Goal: Complete application form

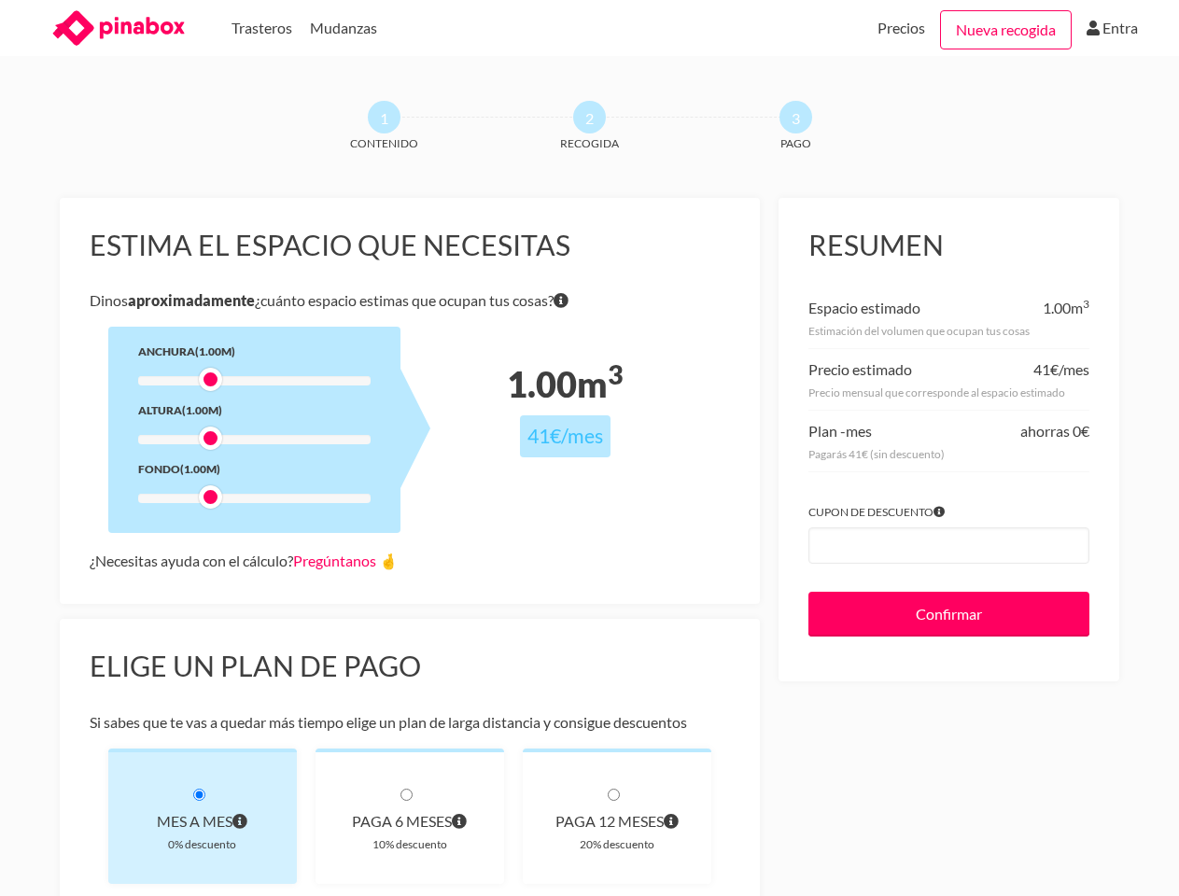
click at [254, 381] on div at bounding box center [254, 380] width 232 height 9
click at [210, 379] on div at bounding box center [254, 380] width 232 height 9
click at [254, 440] on div at bounding box center [254, 439] width 232 height 9
click at [242, 438] on div at bounding box center [253, 438] width 23 height 23
click at [254, 499] on div at bounding box center [254, 498] width 232 height 9
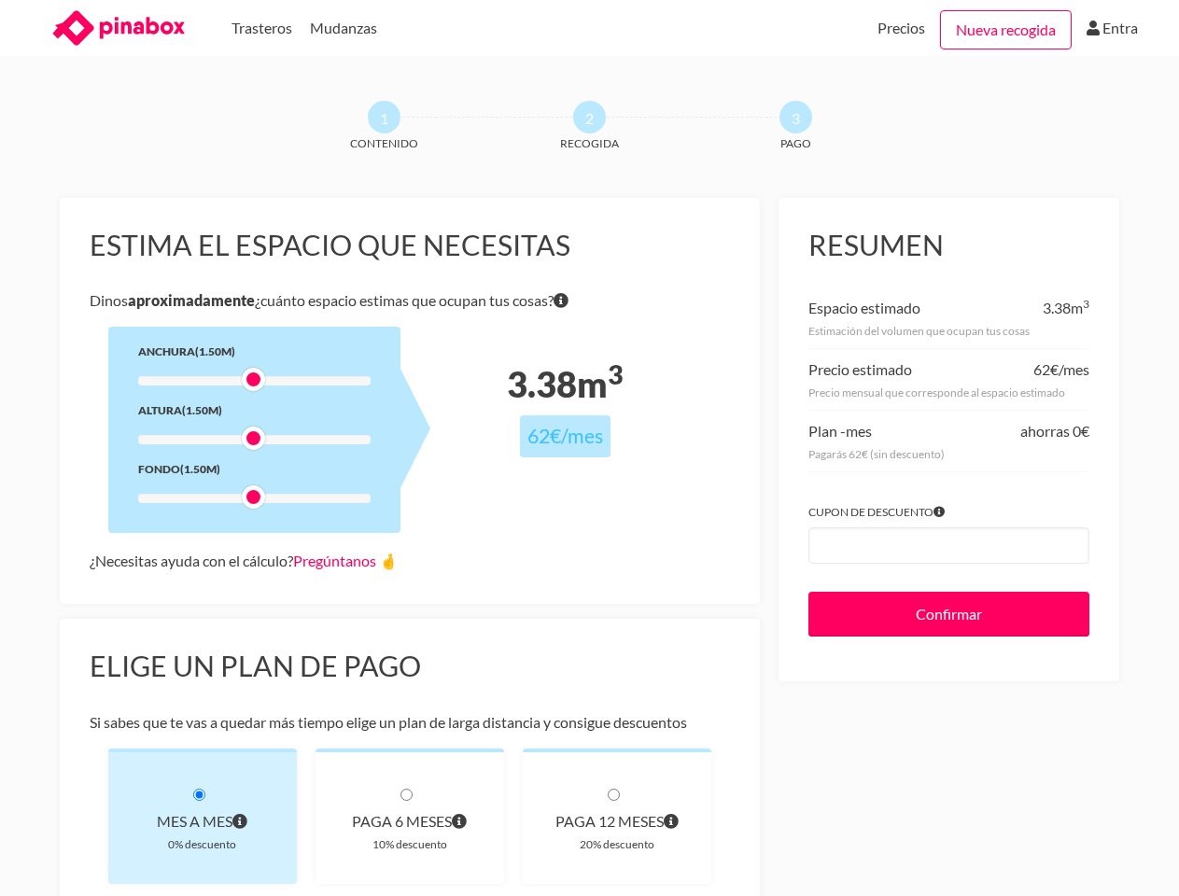
click at [210, 497] on div at bounding box center [254, 498] width 232 height 9
click at [350, 560] on link "Pregúntanos 🤞" at bounding box center [345, 561] width 105 height 18
click at [203, 816] on div "Mes a mes" at bounding box center [202, 822] width 129 height 26
click at [410, 816] on div "paga 6 meses" at bounding box center [409, 822] width 129 height 26
radio input "true"
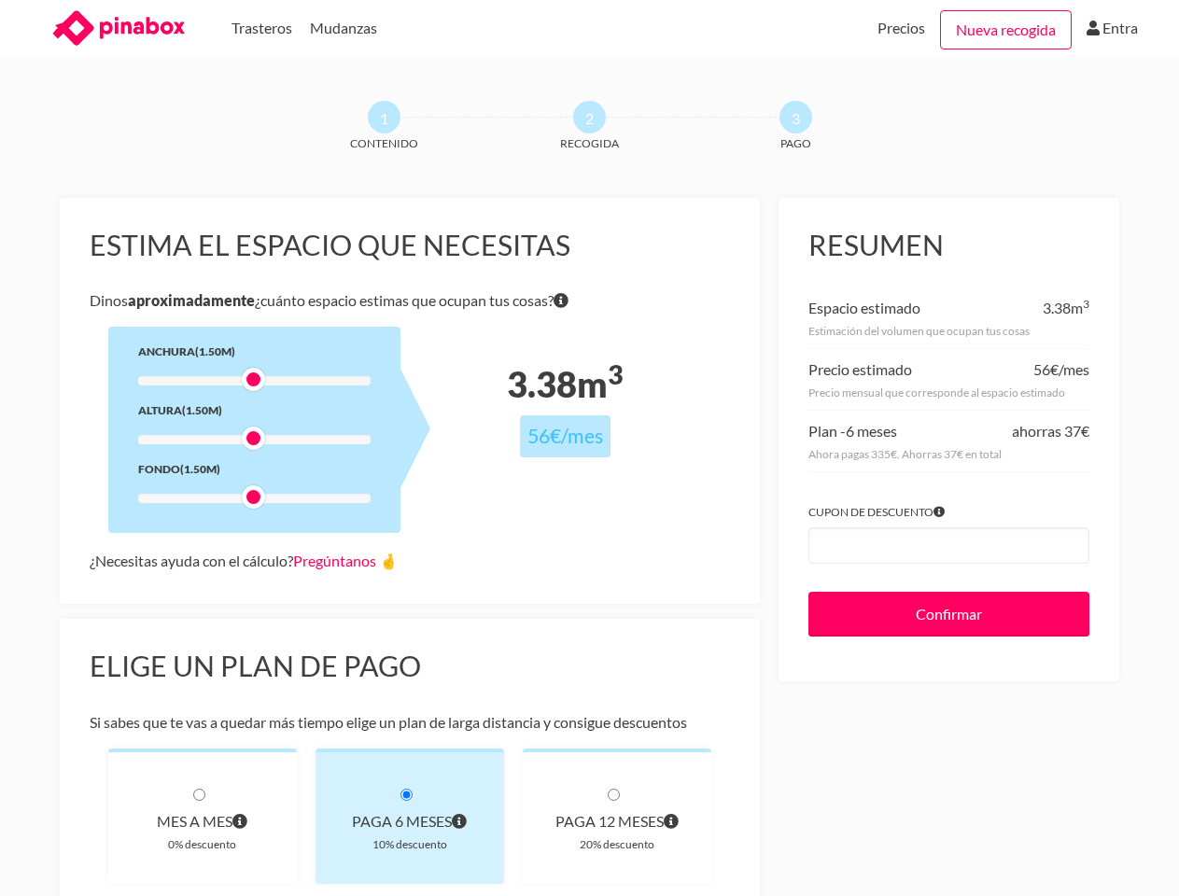
click at [617, 816] on div "paga 12 meses" at bounding box center [617, 822] width 129 height 26
radio input "true"
